Goal: Task Accomplishment & Management: Manage account settings

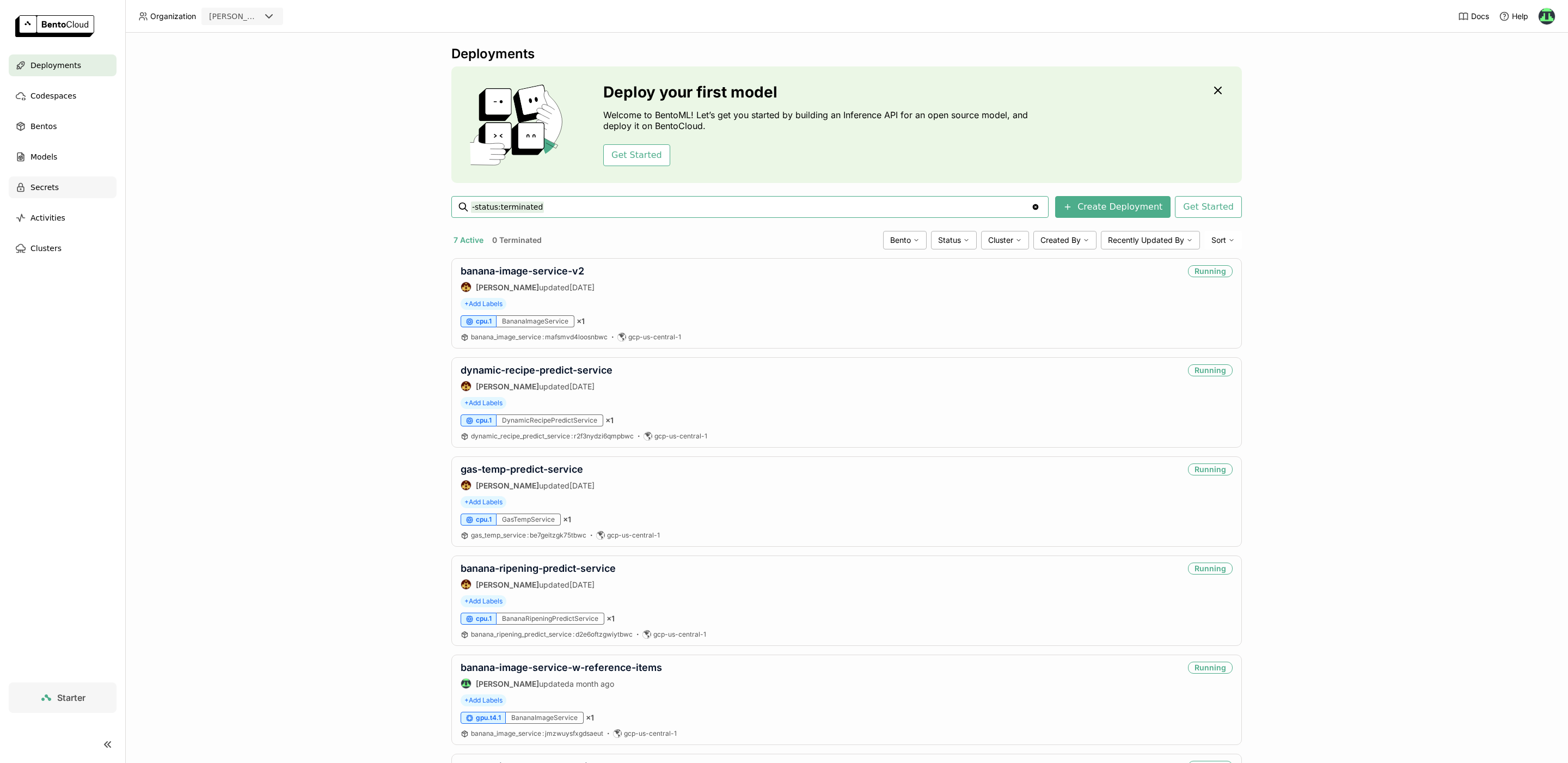
click at [44, 196] on div "Secrets" at bounding box center [62, 187] width 108 height 22
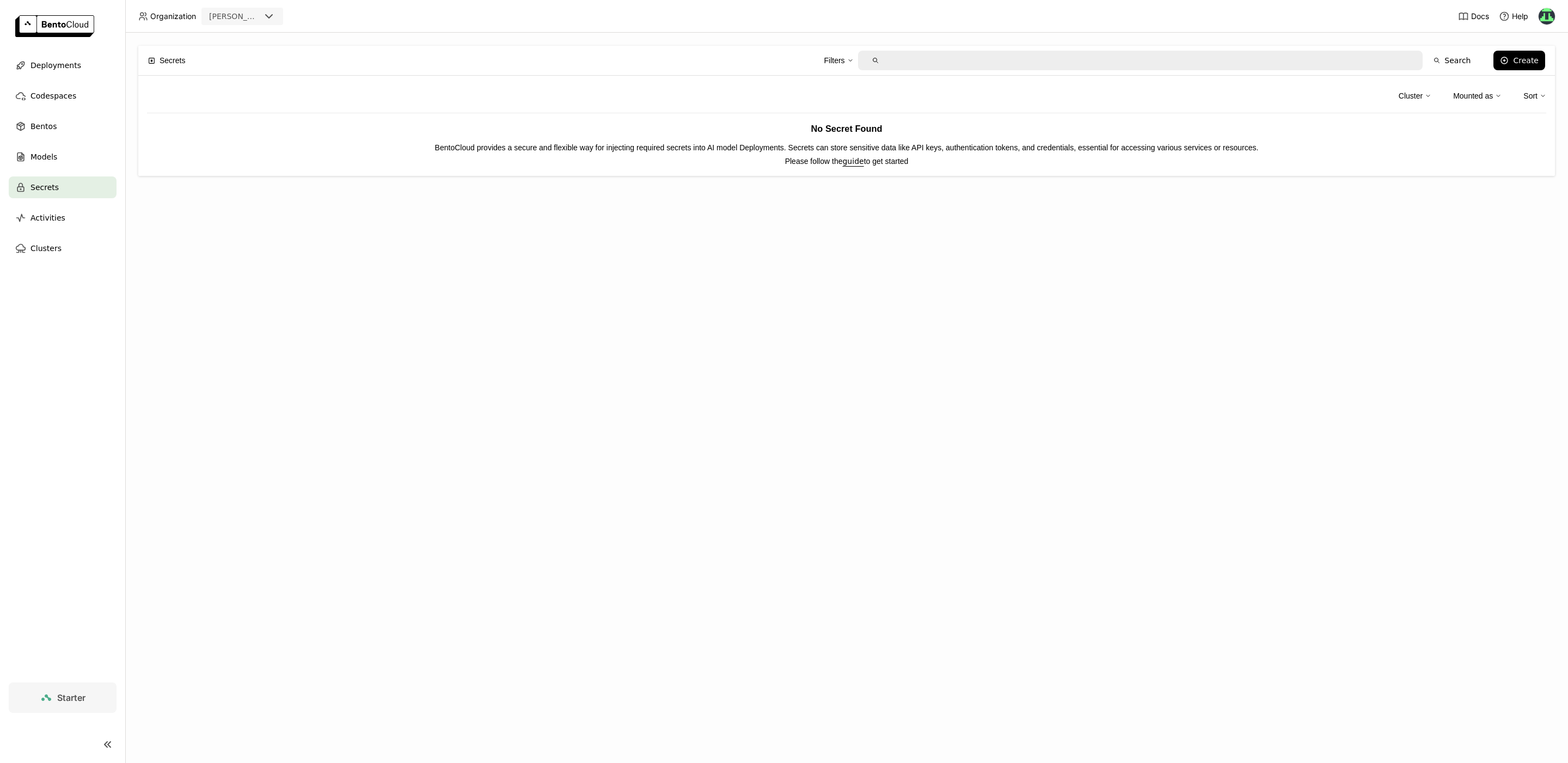
click at [1544, 17] on img at bounding box center [1546, 16] width 16 height 16
click at [1527, 74] on span "API Tokens" at bounding box center [1530, 72] width 38 height 10
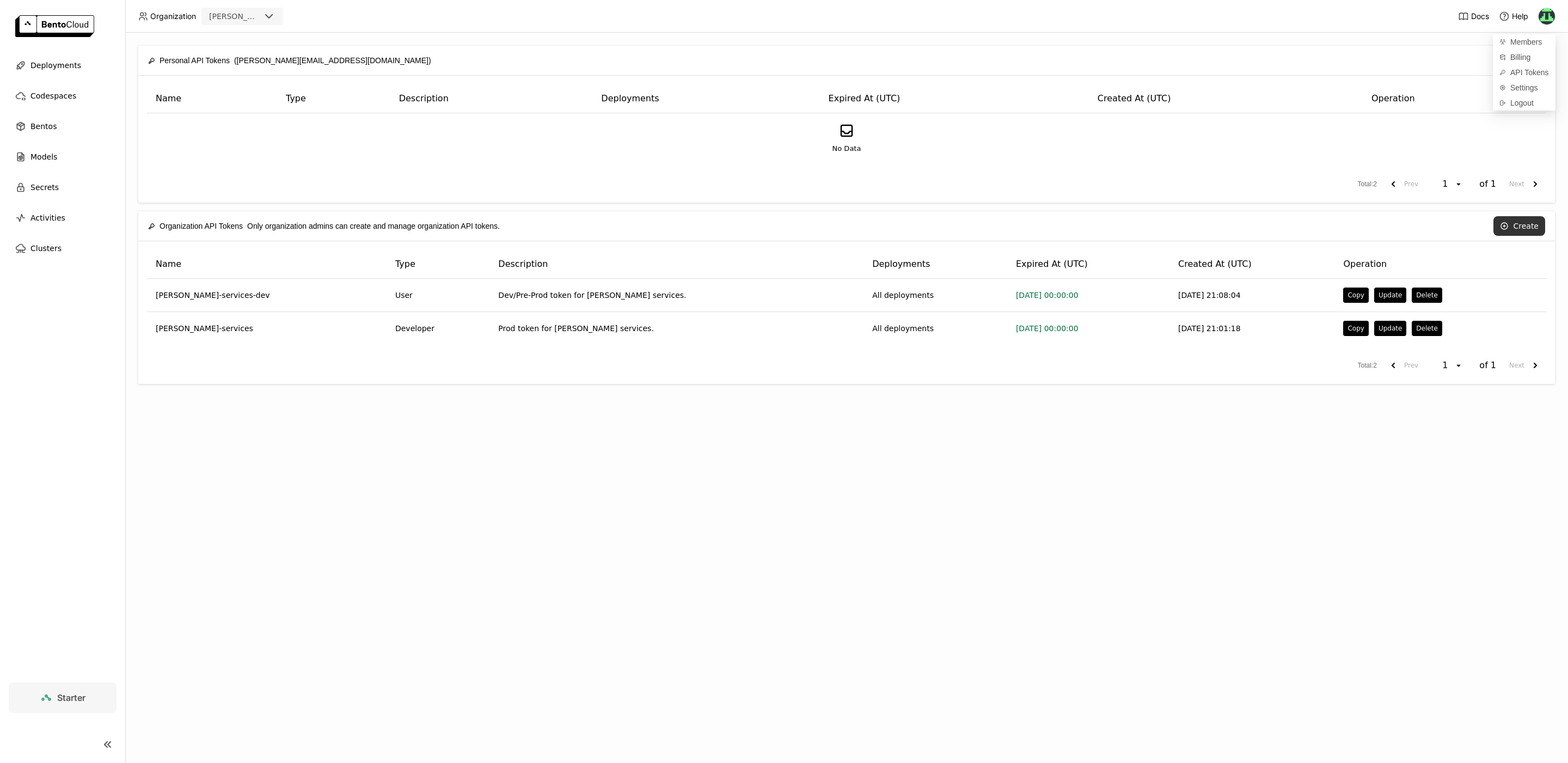
click at [1519, 220] on button "Create" at bounding box center [1520, 226] width 52 height 20
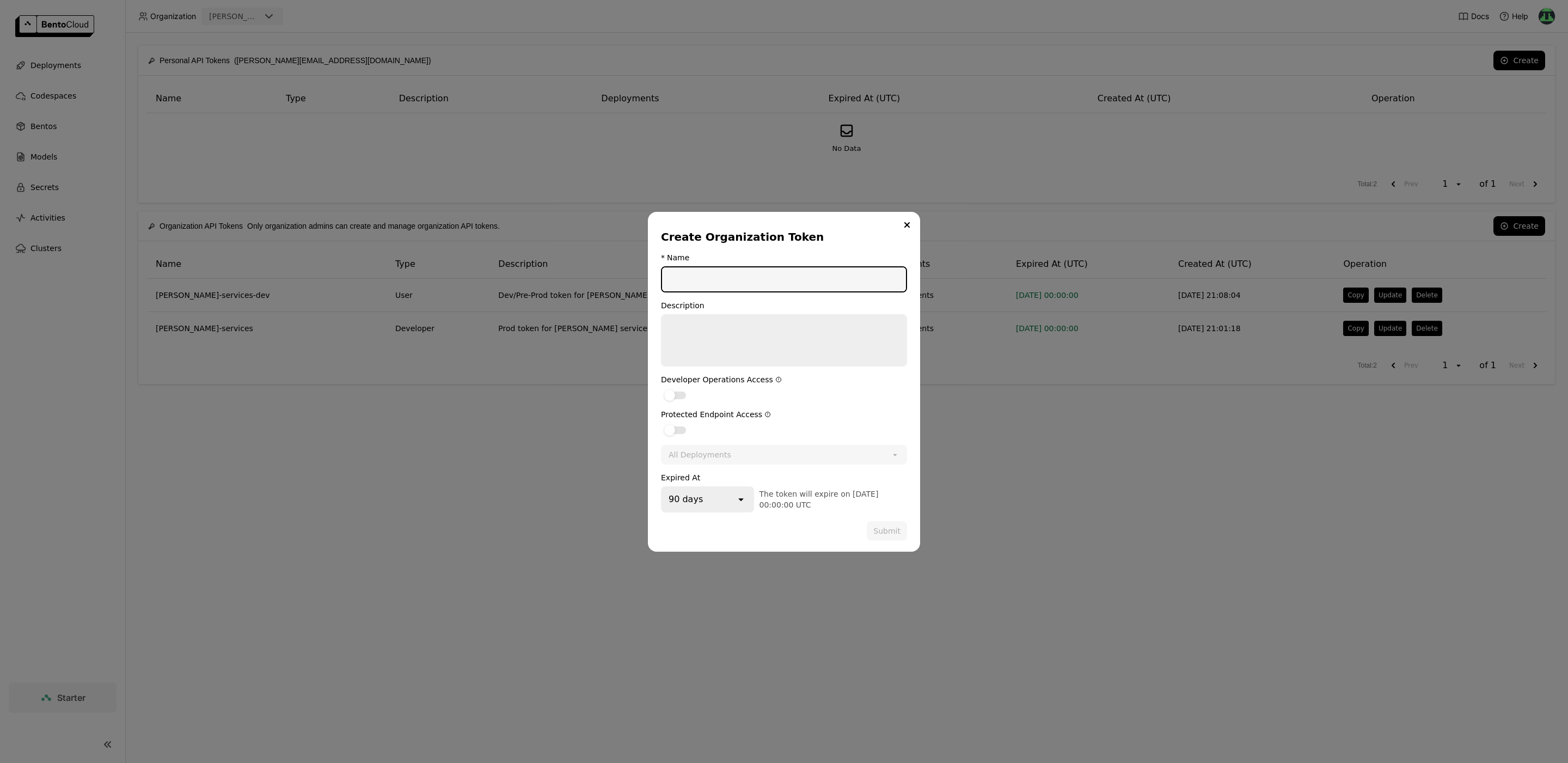
click at [743, 493] on icon "open" at bounding box center [741, 499] width 11 height 11
click at [715, 284] on input "dialog" at bounding box center [784, 279] width 244 height 24
type input "github-deploy-action"
click at [678, 354] on textarea "dialog" at bounding box center [784, 340] width 244 height 50
type textarea "Token used by github actions to deploy Bentos on merge."
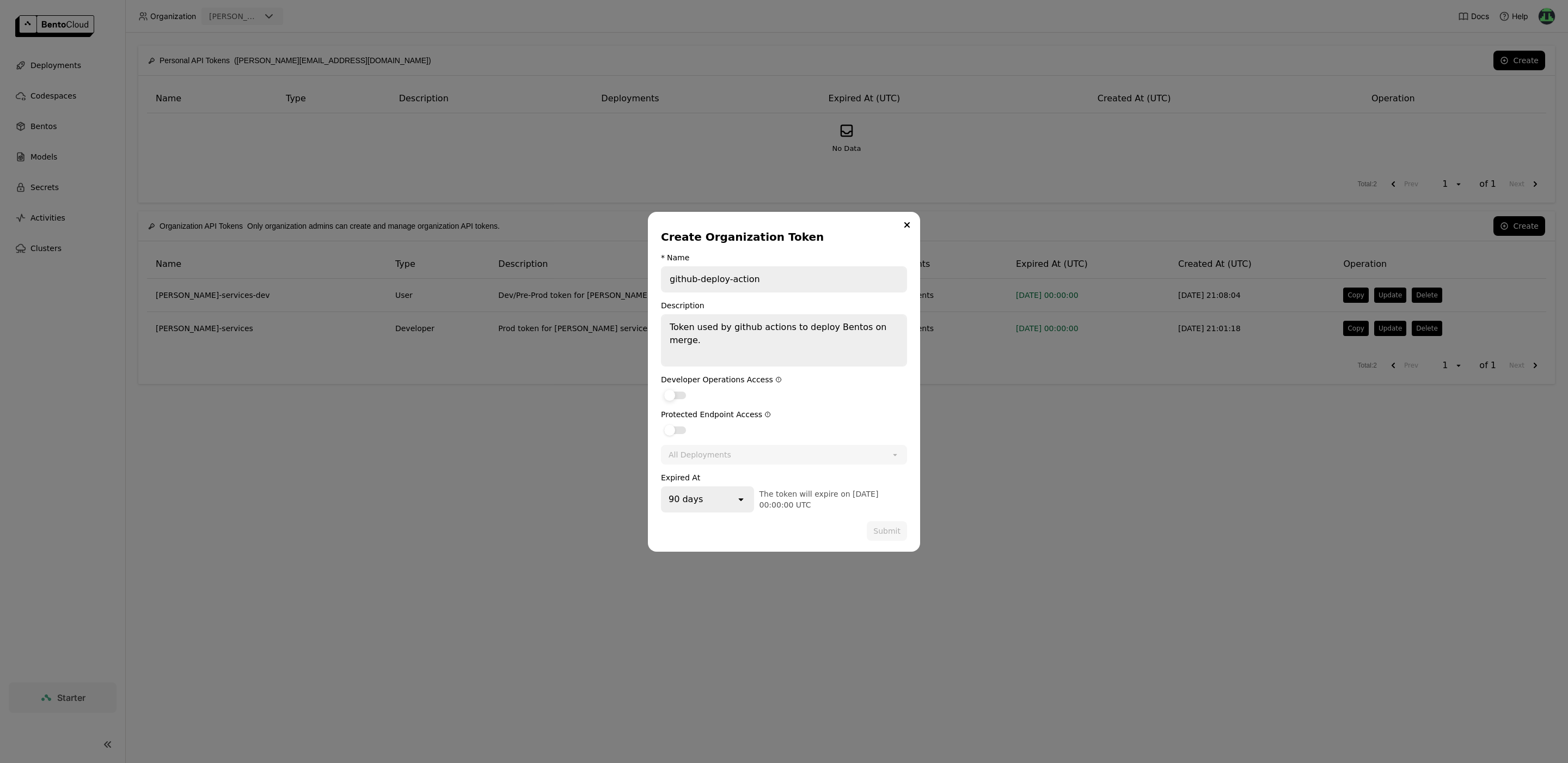
click at [675, 391] on div "dialog" at bounding box center [675, 395] width 22 height 8
click at [661, 388] on input "dialog" at bounding box center [661, 388] width 0 height 0
click at [673, 423] on label "dialog" at bounding box center [784, 429] width 246 height 13
click at [661, 423] on input "dialog" at bounding box center [661, 423] width 0 height 0
click at [801, 457] on div "All Deployments" at bounding box center [772, 454] width 220 height 18
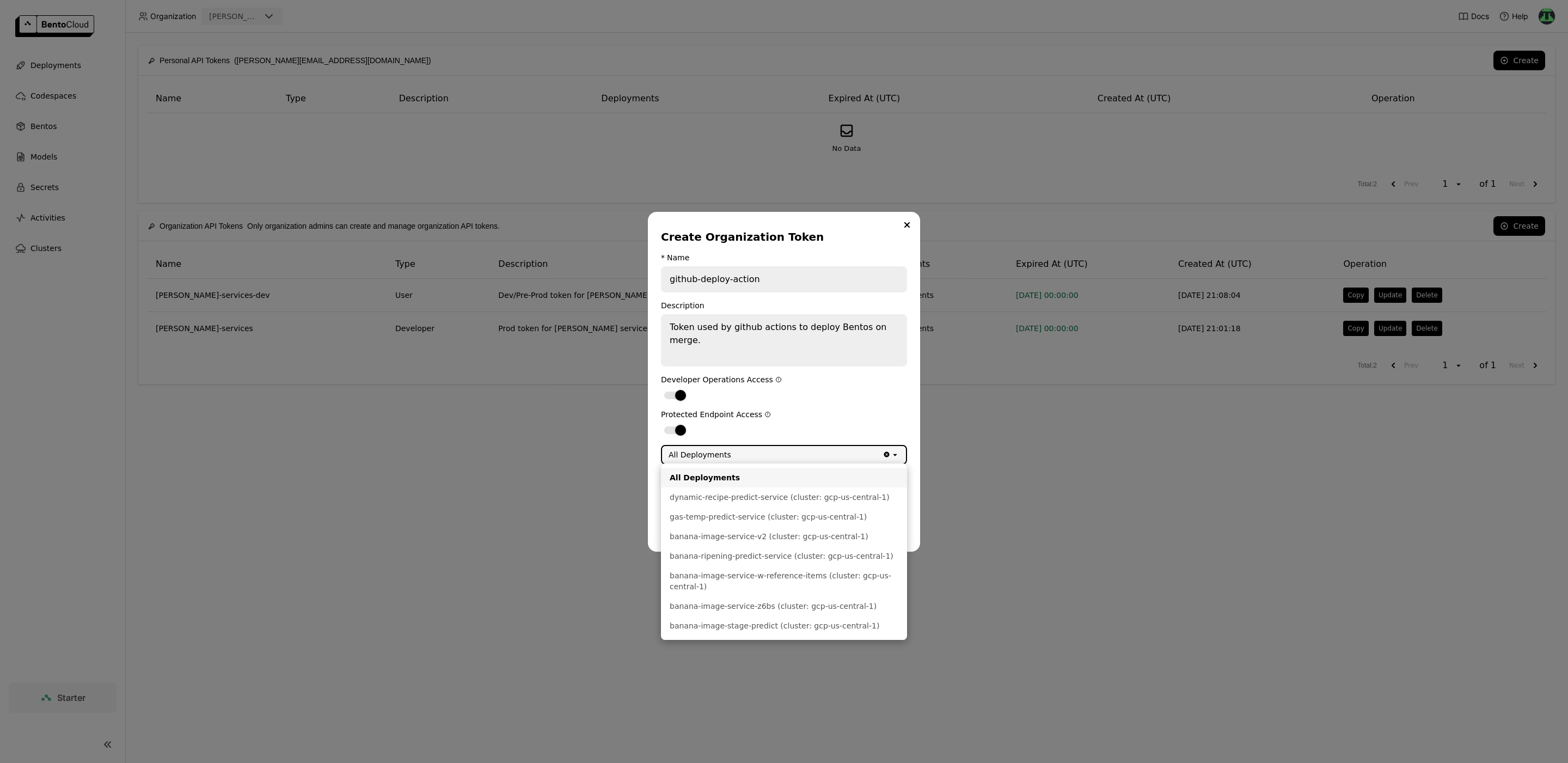
click at [811, 418] on div "Protected Endpoint Access" at bounding box center [784, 414] width 246 height 8
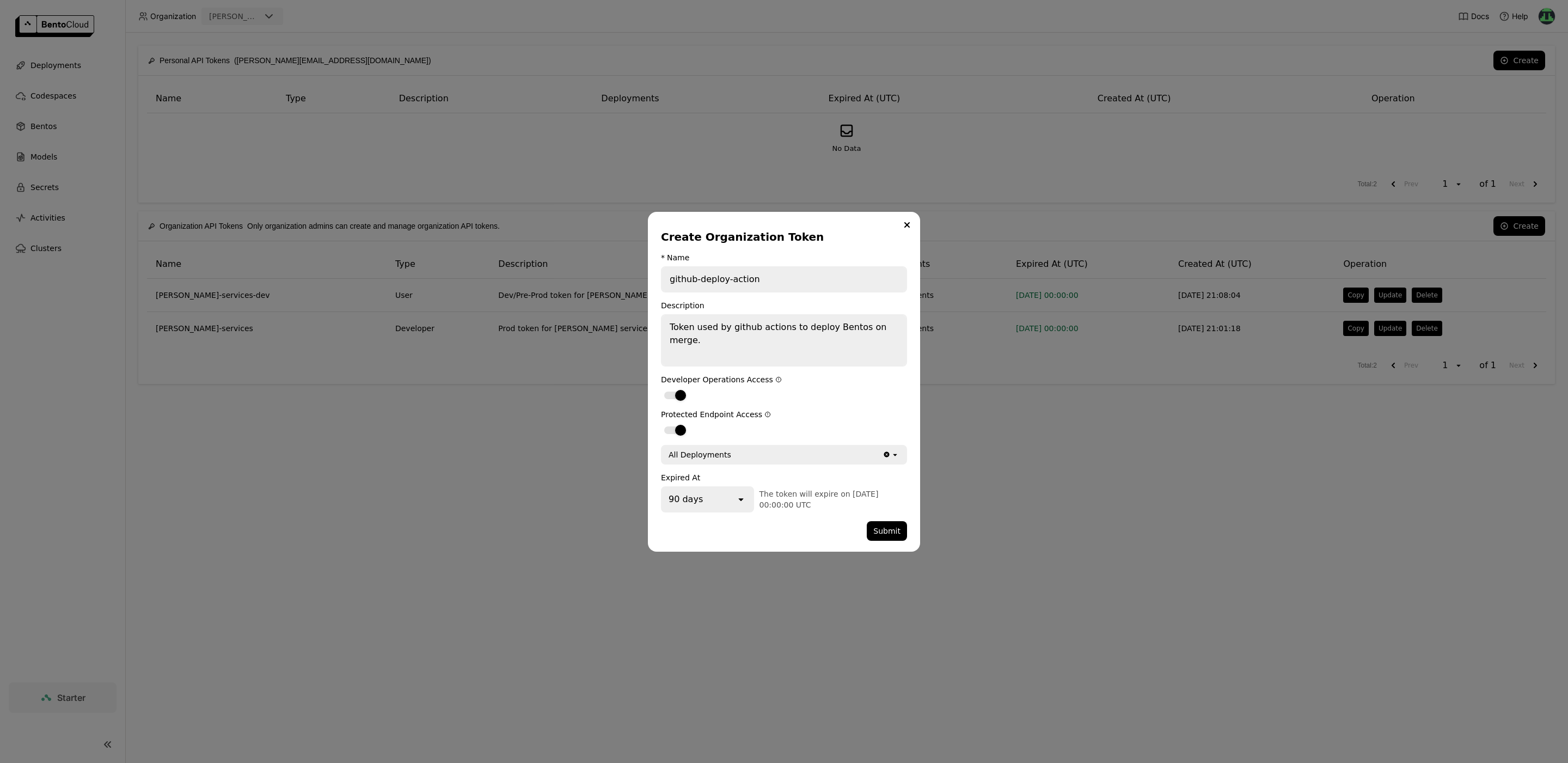
click at [742, 498] on icon "dialog" at bounding box center [741, 500] width 5 height 3
click at [718, 624] on div "No expiration" at bounding box center [707, 623] width 74 height 11
click at [800, 531] on div "dialog" at bounding box center [764, 531] width 206 height 20
click at [882, 526] on button "Submit" at bounding box center [887, 531] width 41 height 20
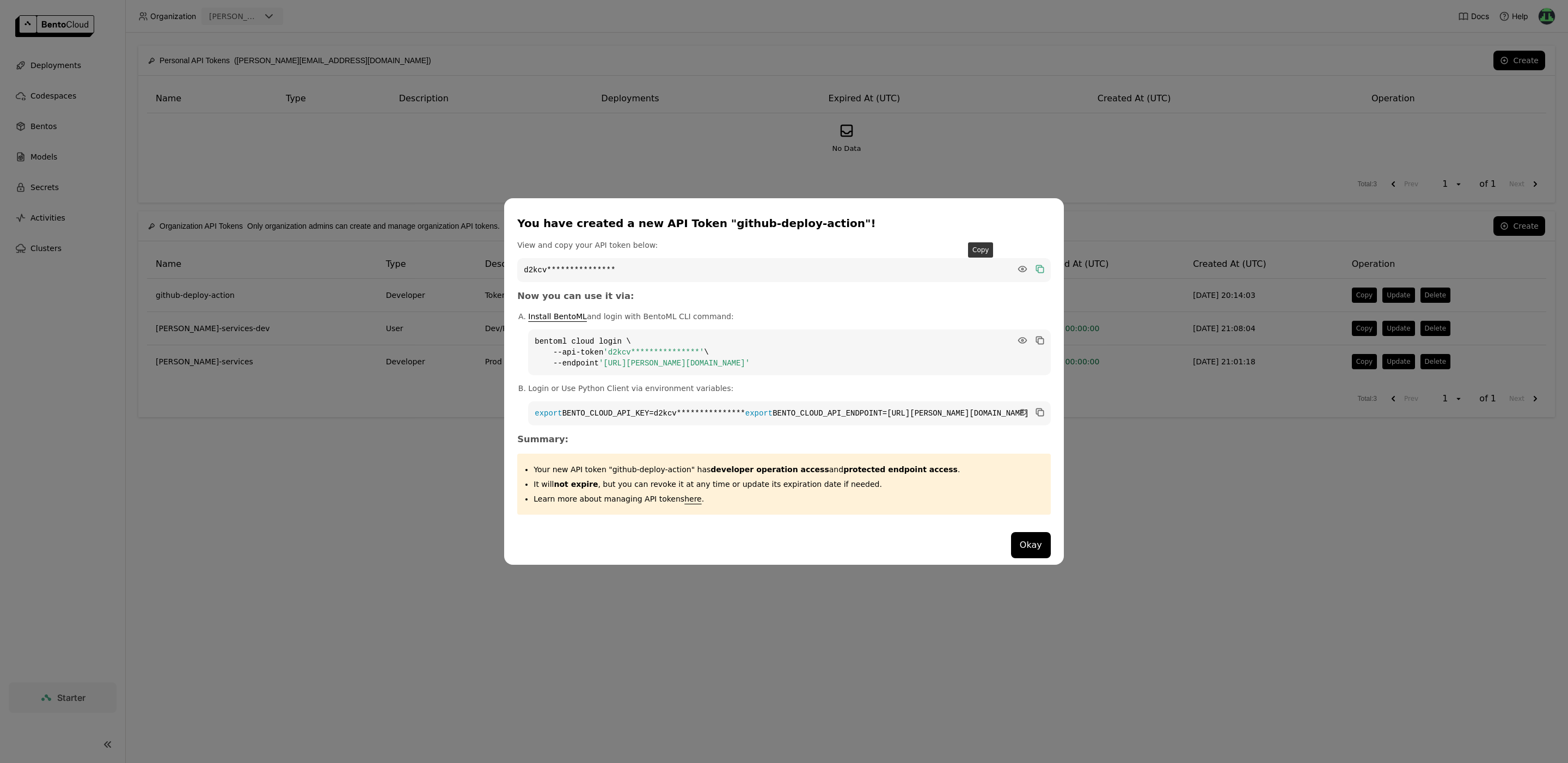
click at [1036, 265] on icon "dialog" at bounding box center [1039, 268] width 6 height 6
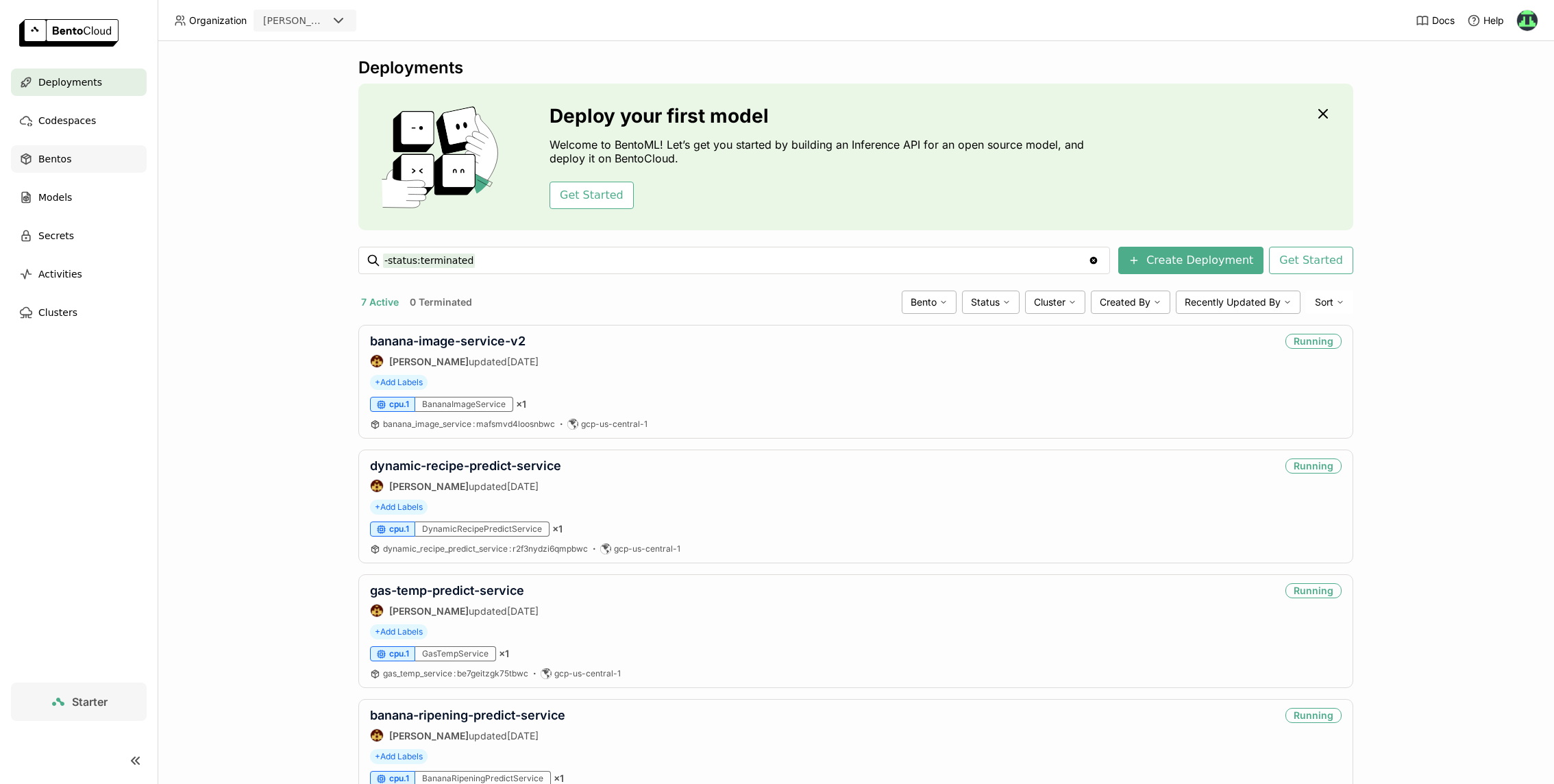
click at [83, 157] on div "Bentos" at bounding box center [78, 159] width 136 height 27
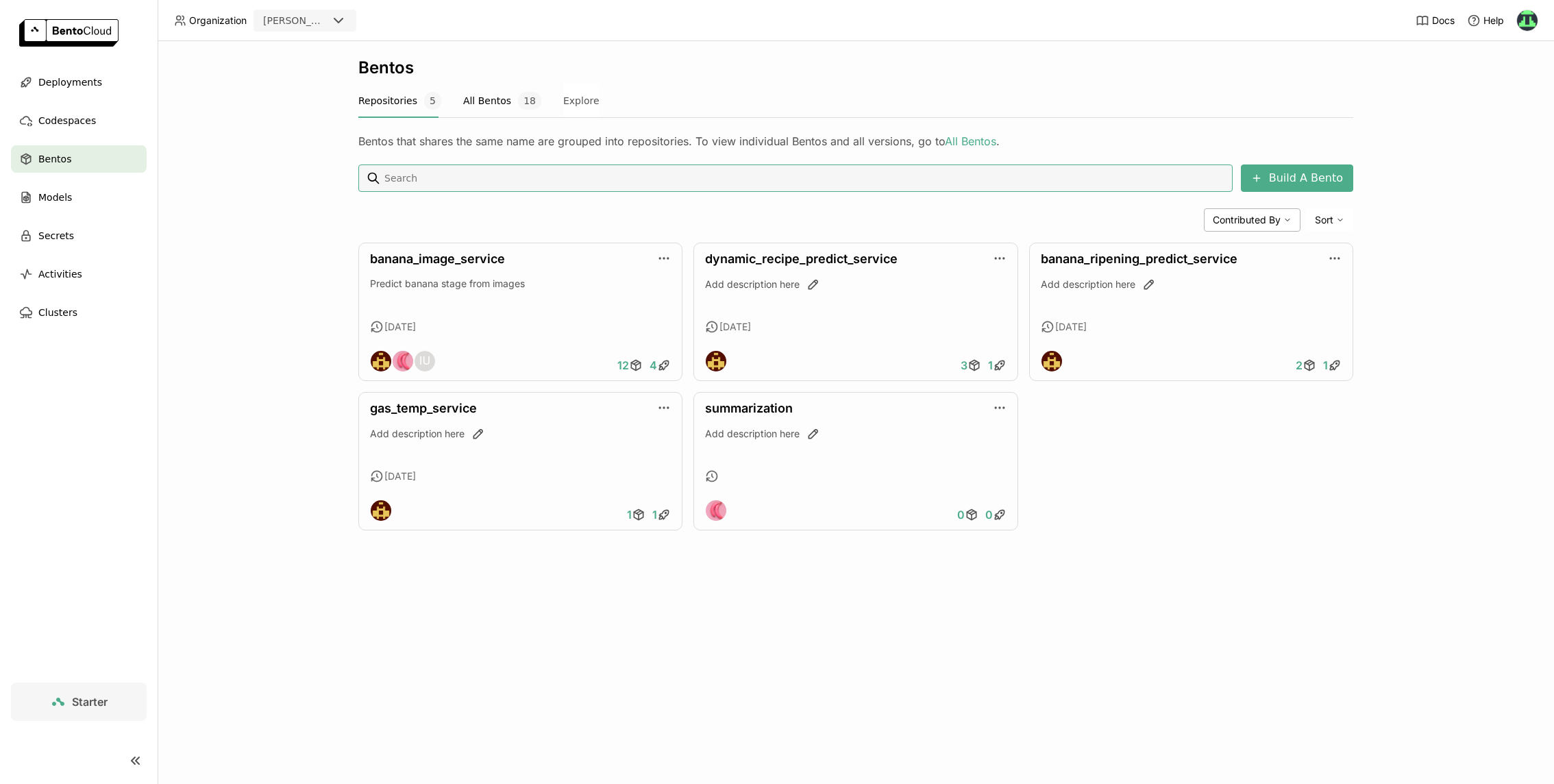
click at [485, 100] on button "All Bentos 18" at bounding box center [502, 100] width 78 height 34
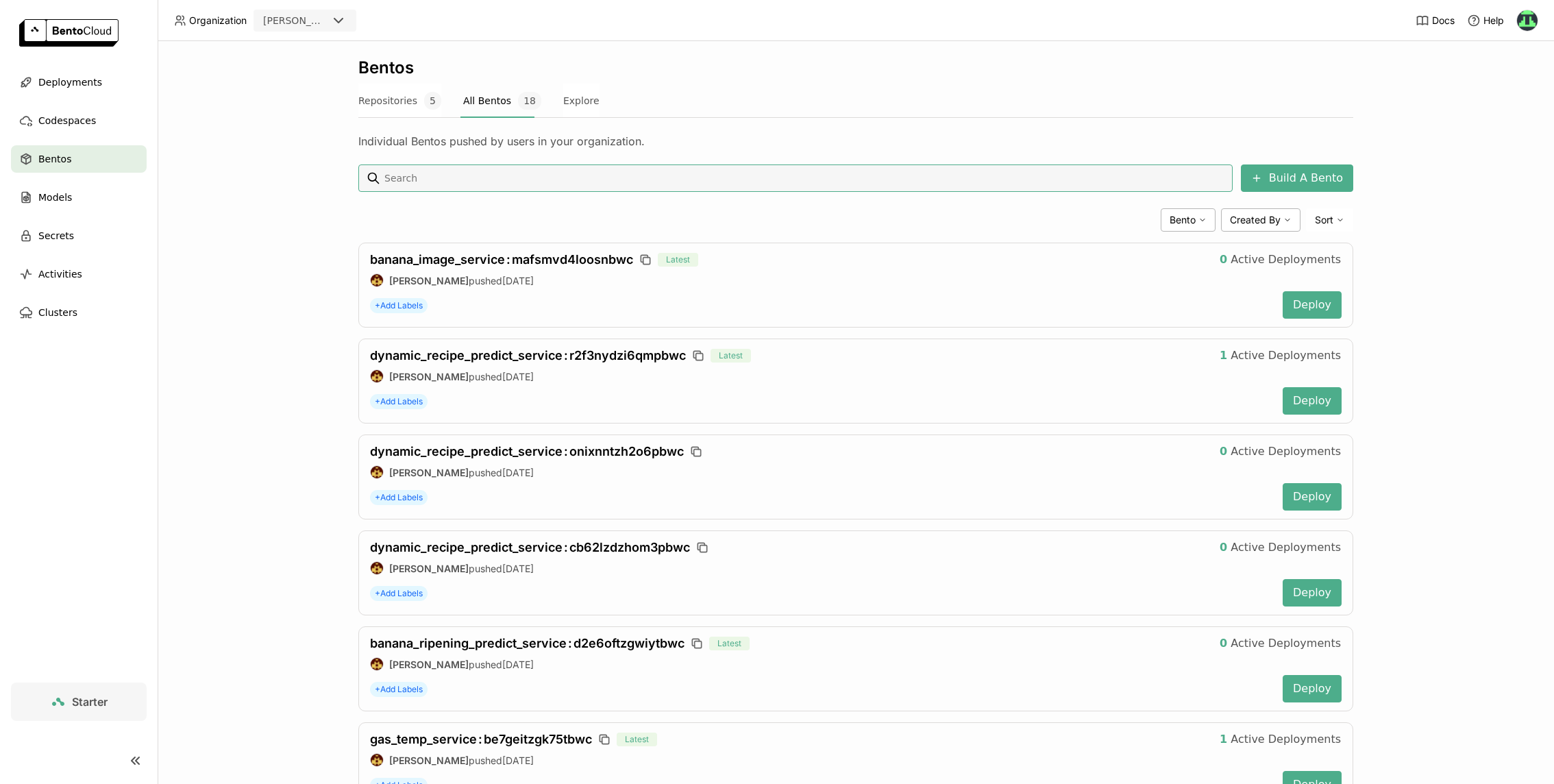
click at [1532, 26] on img at bounding box center [1527, 20] width 20 height 20
click at [1498, 115] on span "Settings" at bounding box center [1499, 110] width 35 height 12
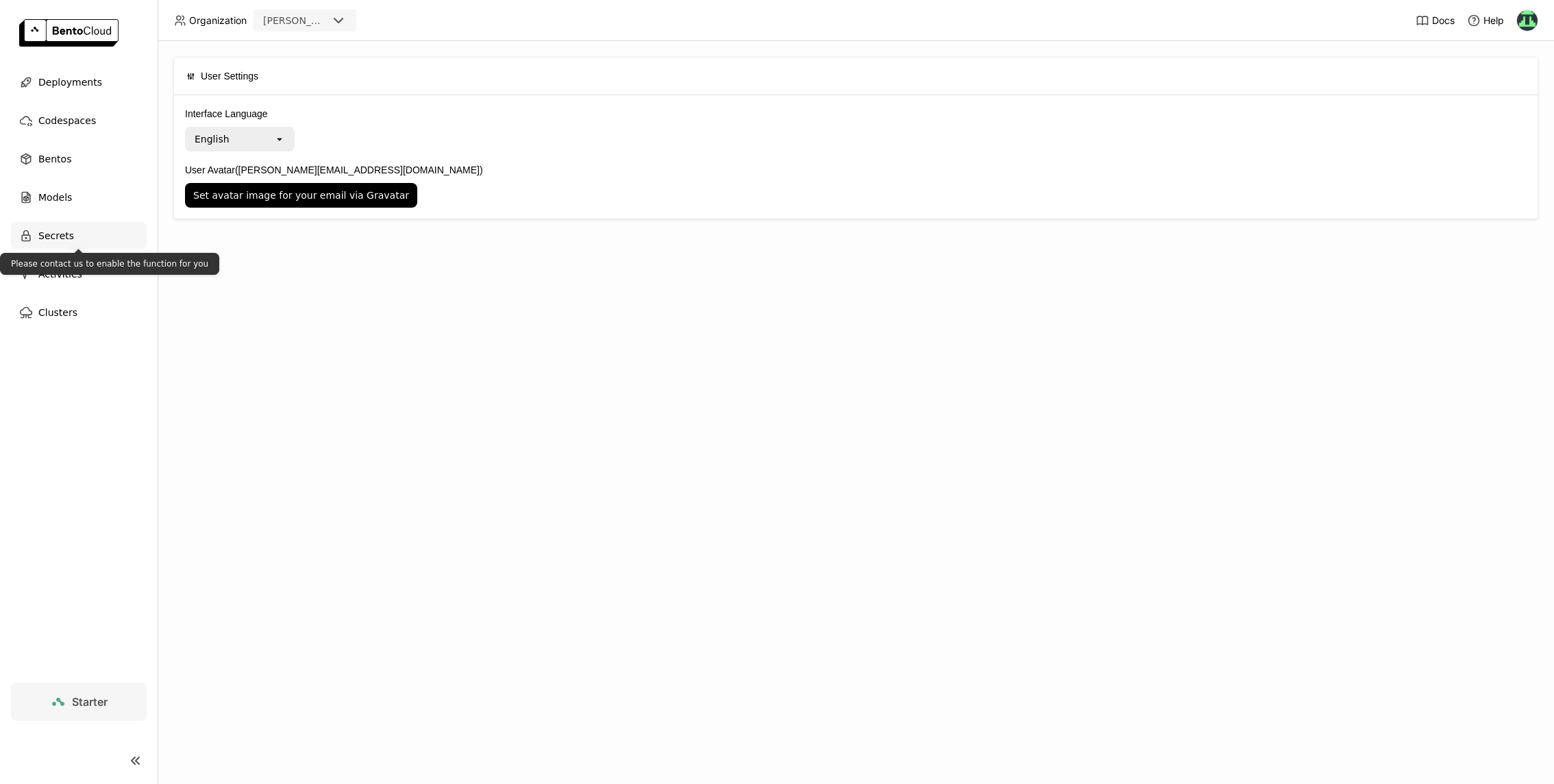
click at [78, 240] on div "Secrets" at bounding box center [78, 235] width 136 height 27
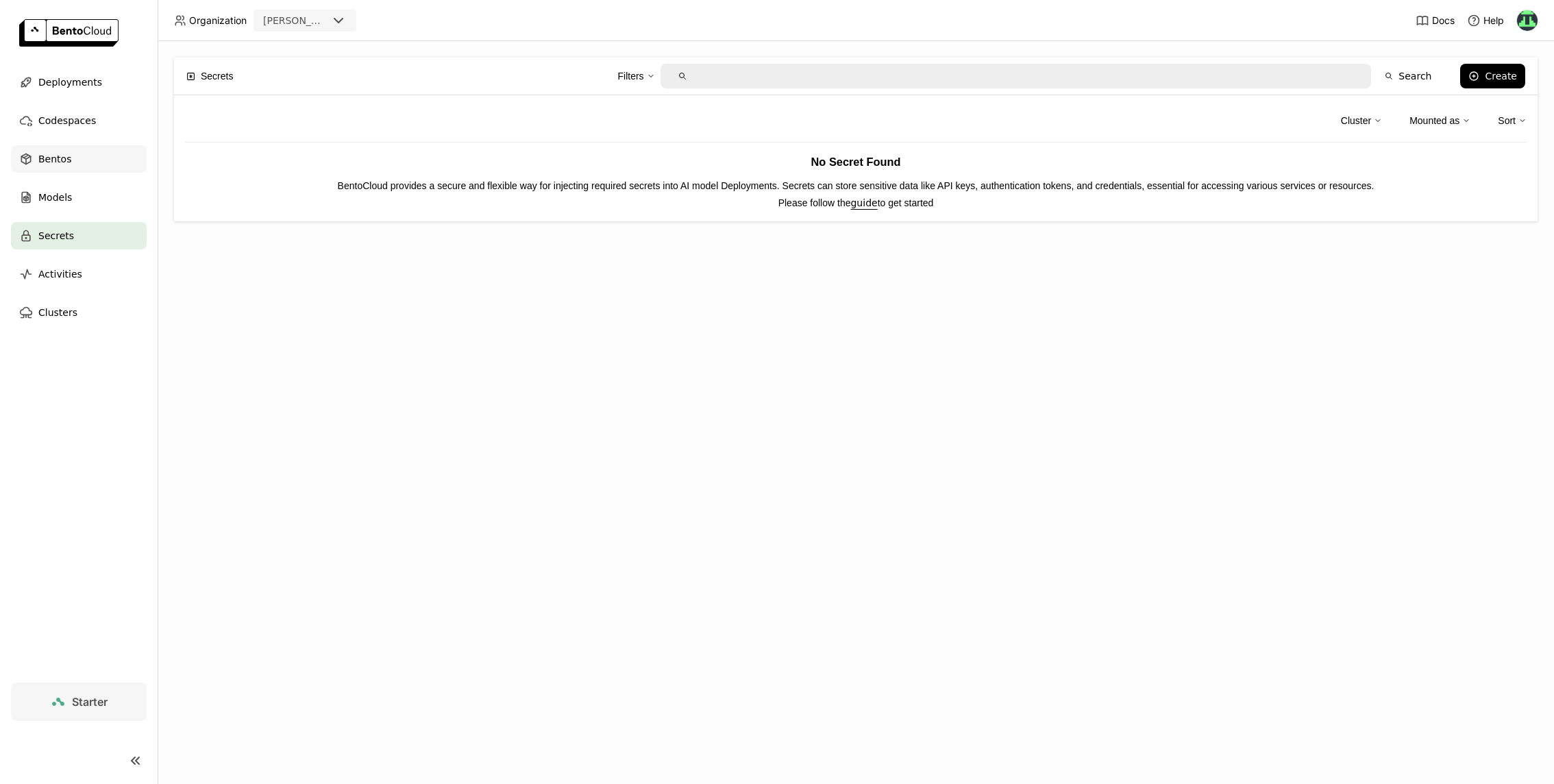
click at [78, 159] on div "Bentos" at bounding box center [78, 159] width 136 height 27
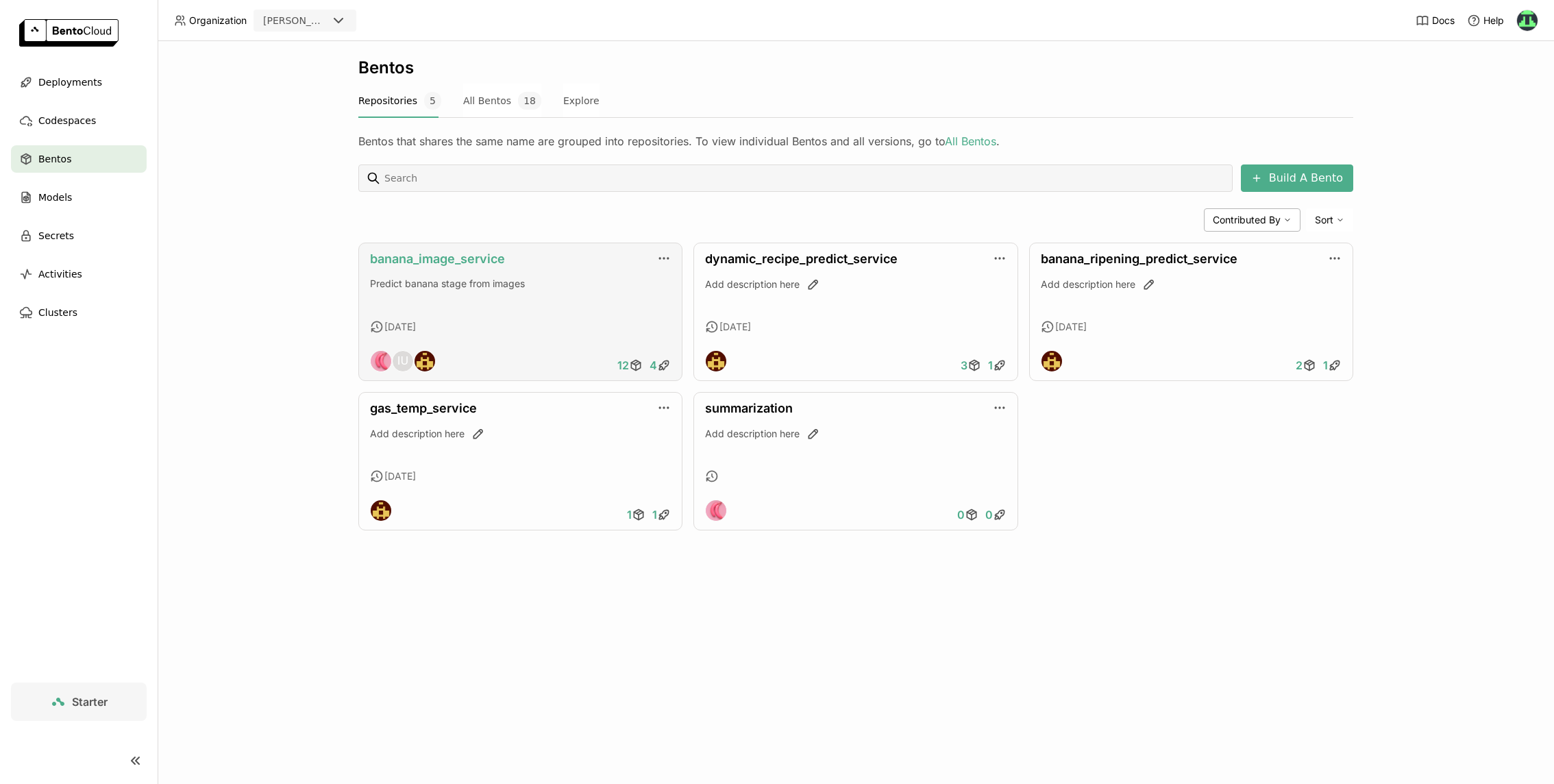
click at [487, 257] on link "banana_image_service" at bounding box center [437, 258] width 135 height 14
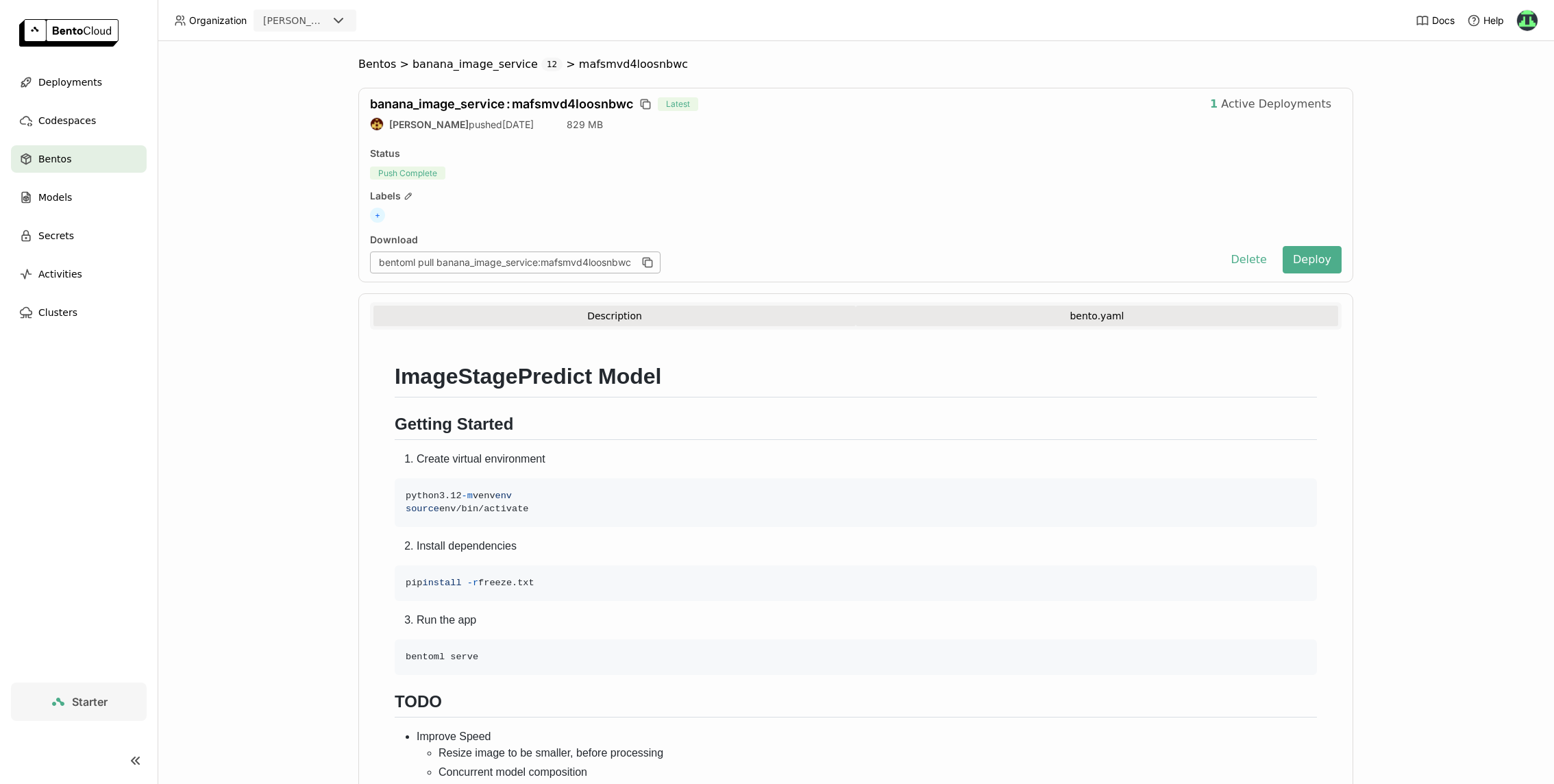
click at [1001, 316] on button "bento.yaml" at bounding box center [1097, 315] width 483 height 20
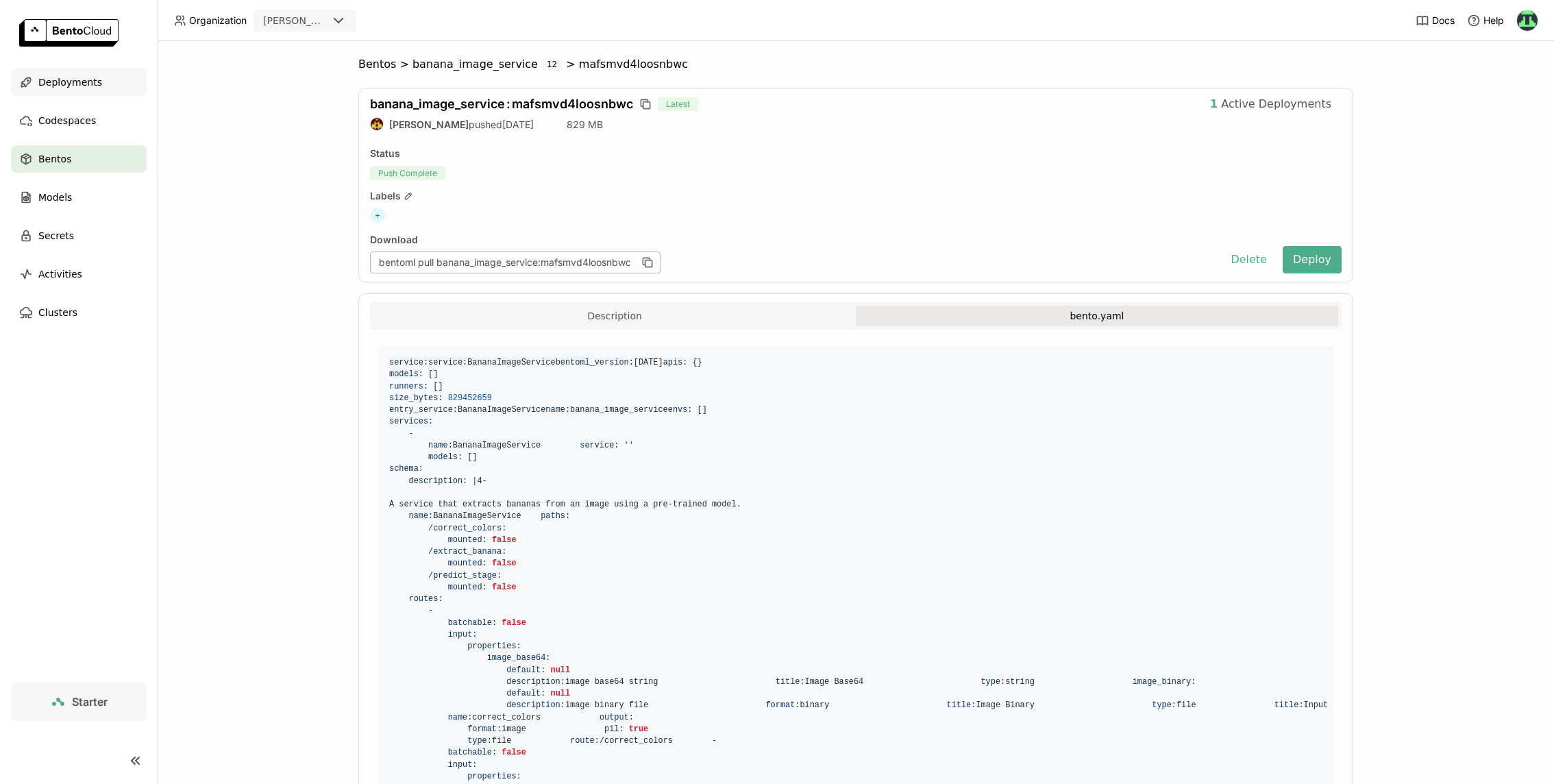
click at [88, 78] on span "Deployments" at bounding box center [70, 82] width 63 height 17
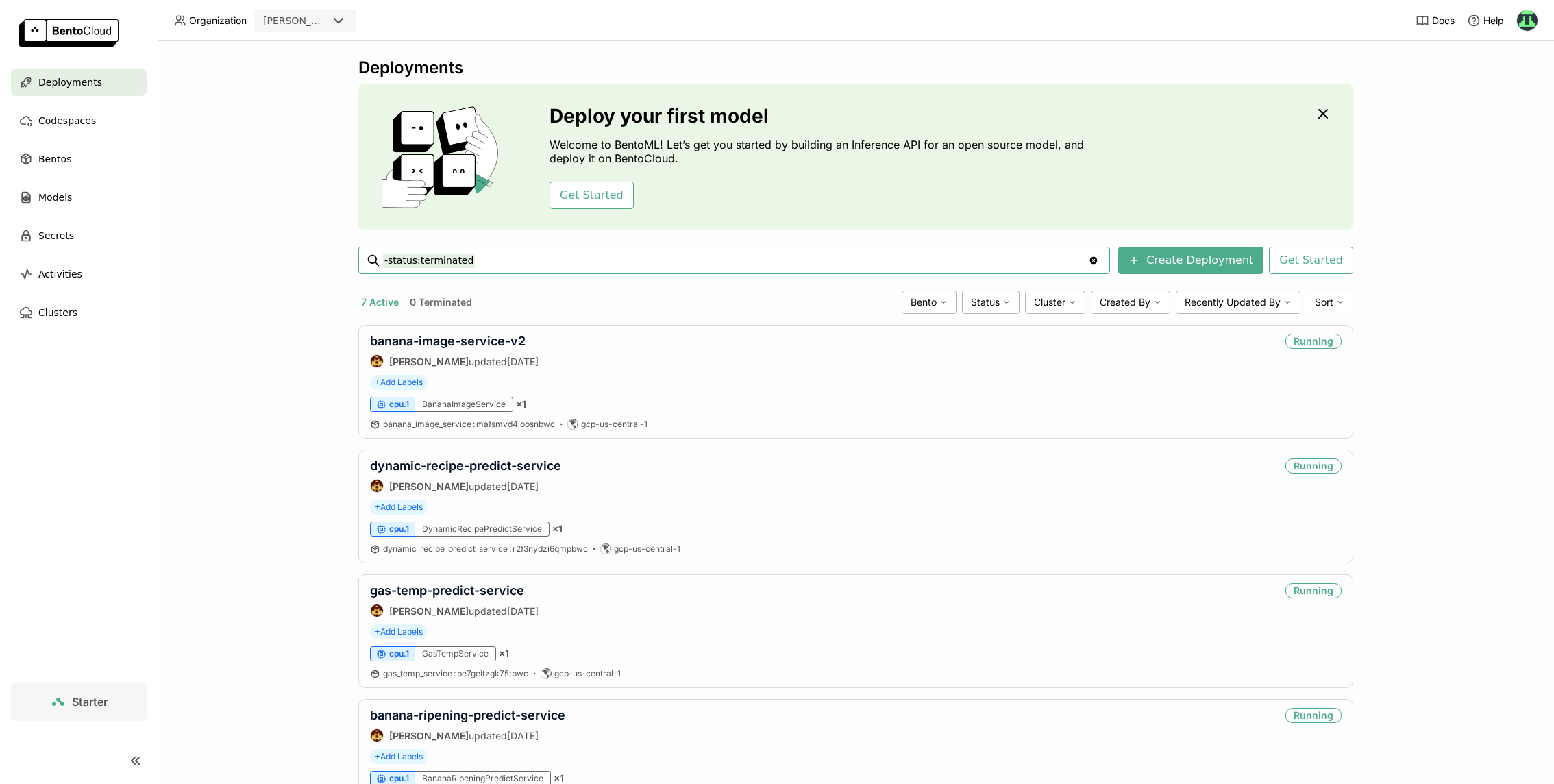
click at [1432, 225] on div "Deployments Deploy your first model Welcome to BentoML! Let’s get you started b…" at bounding box center [855, 412] width 1396 height 743
